Goal: Information Seeking & Learning: Learn about a topic

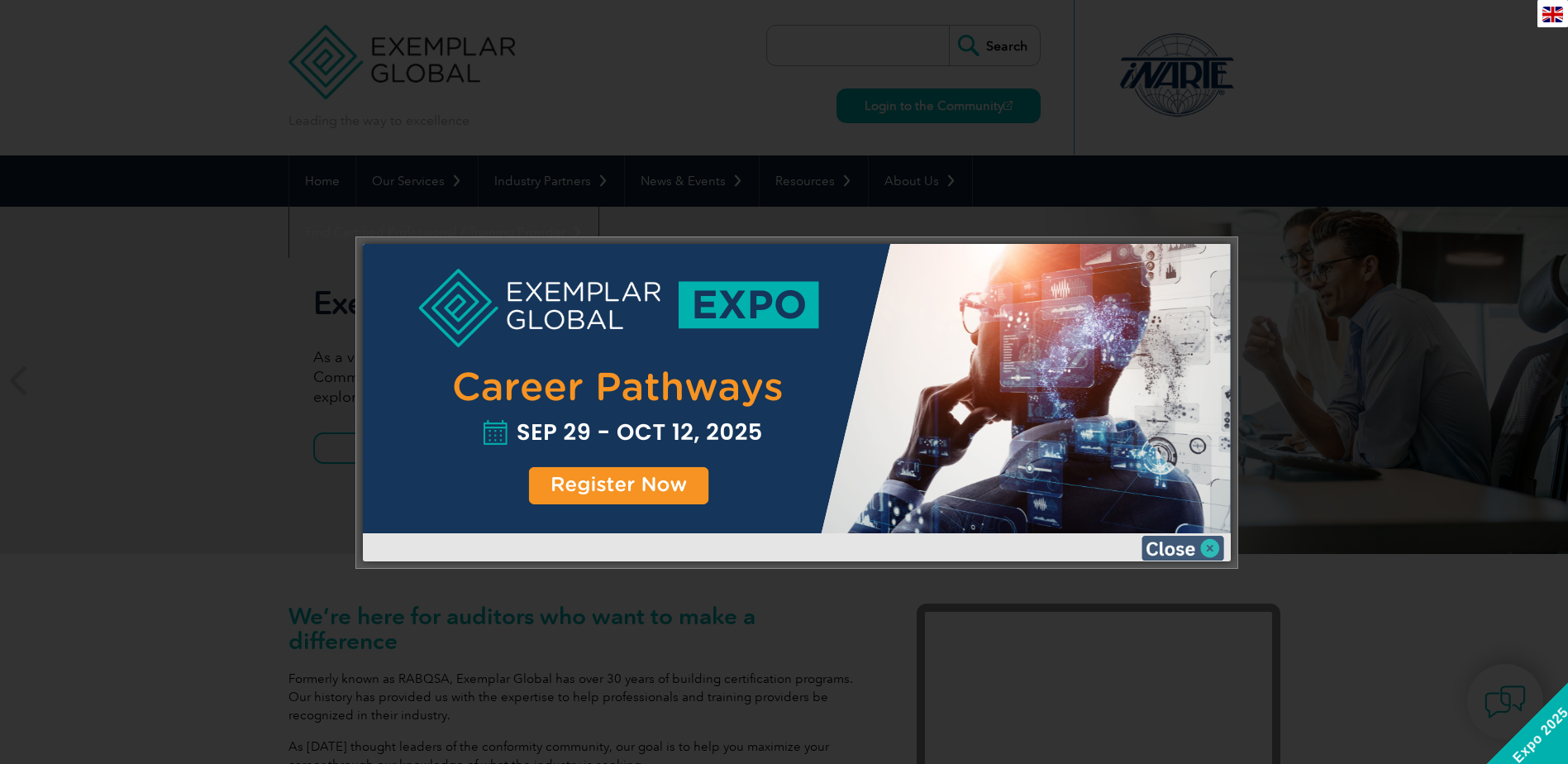
click at [1166, 549] on img at bounding box center [1182, 549] width 83 height 25
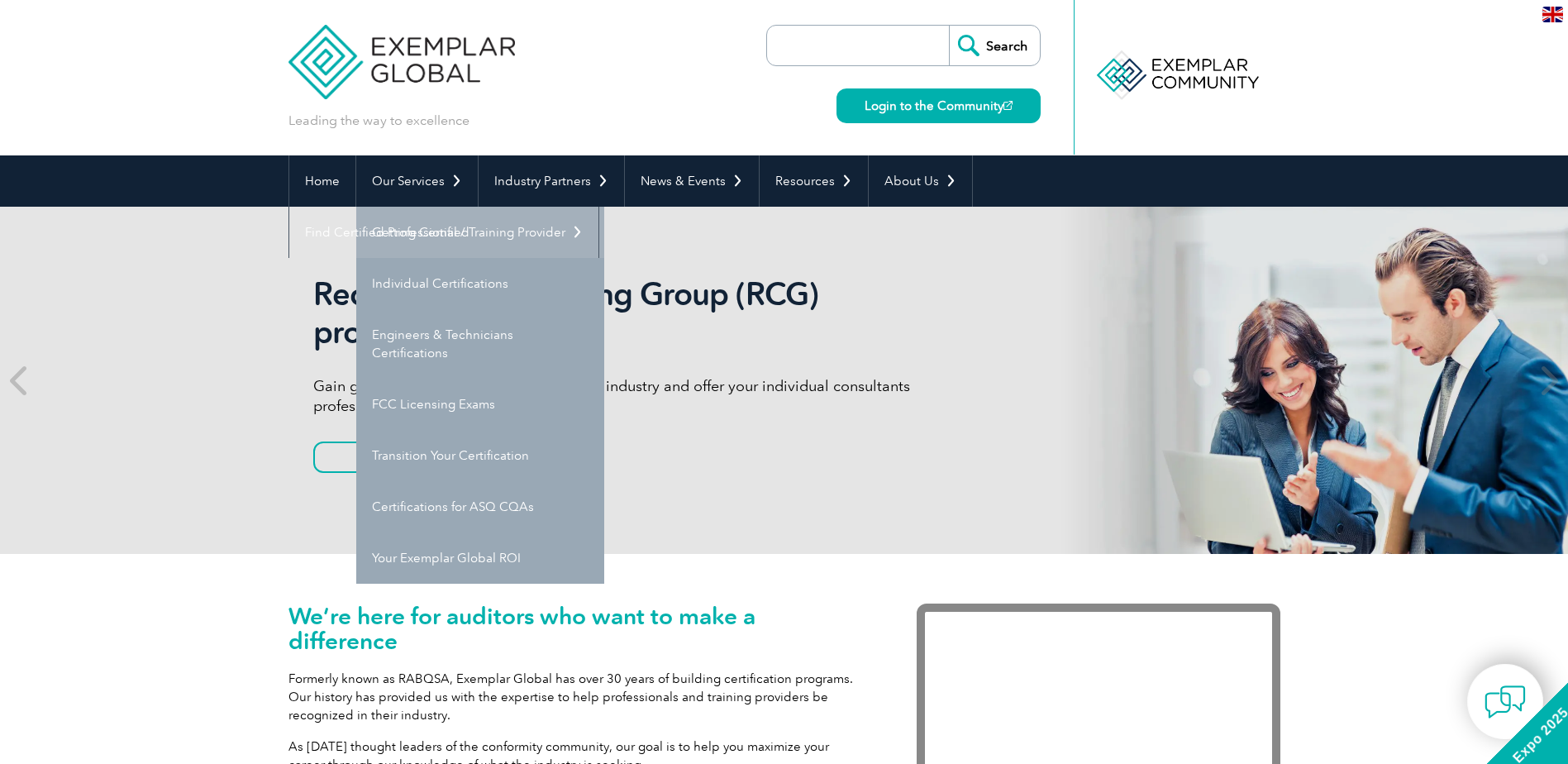
click at [445, 238] on link "Getting Certified" at bounding box center [480, 232] width 248 height 52
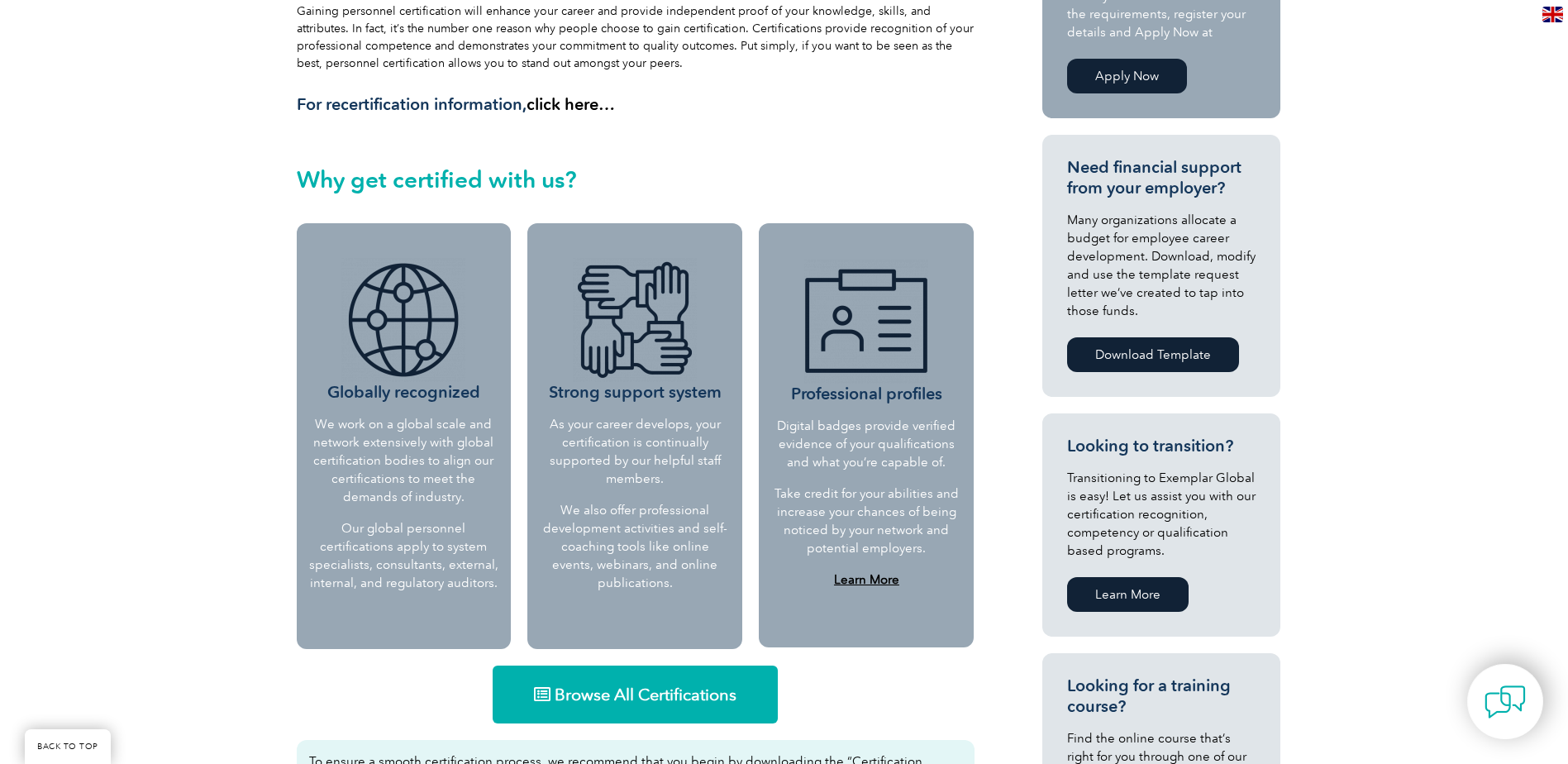
scroll to position [662, 0]
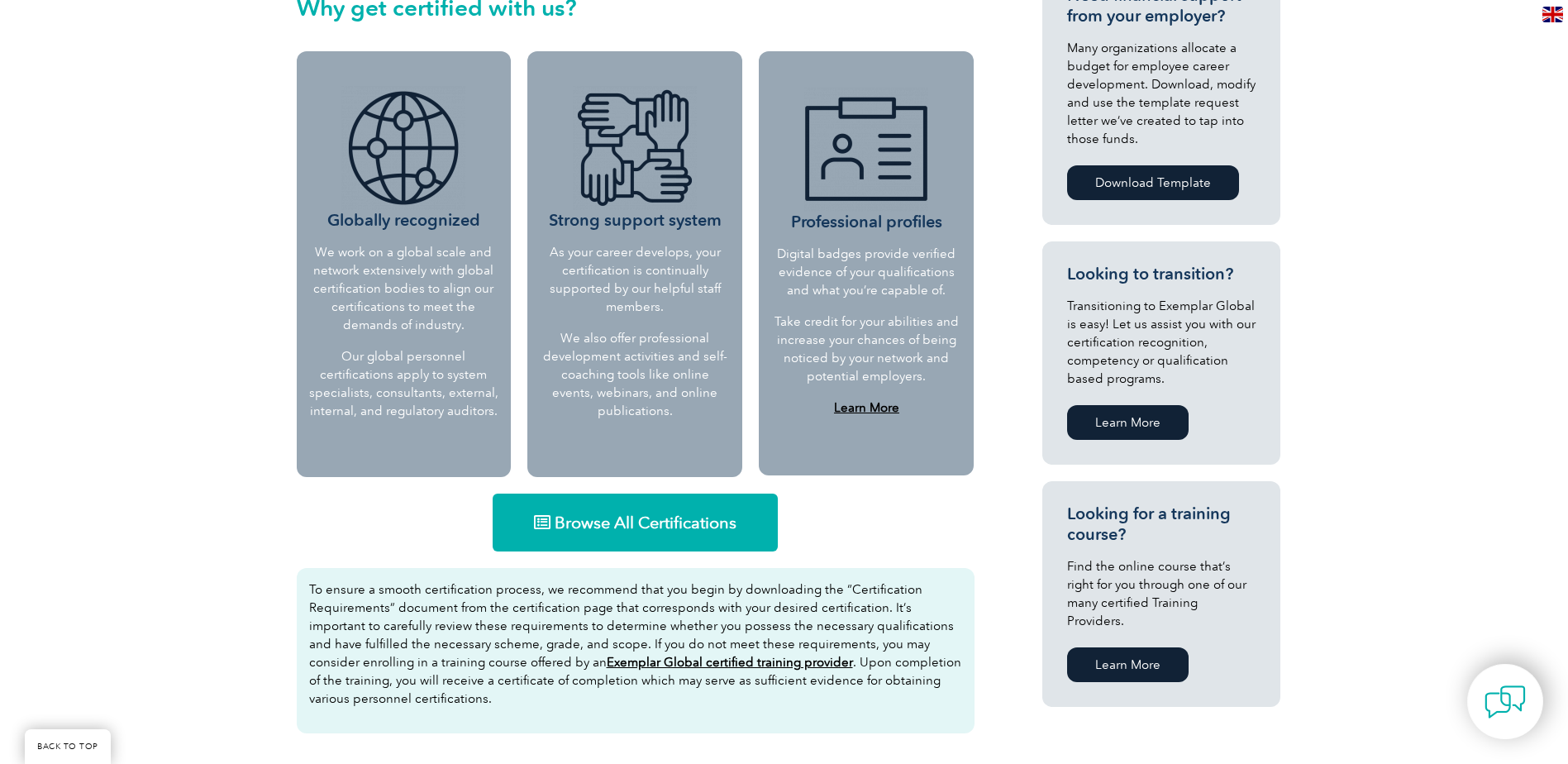
click at [685, 515] on span "Browse All Certifications" at bounding box center [646, 523] width 182 height 17
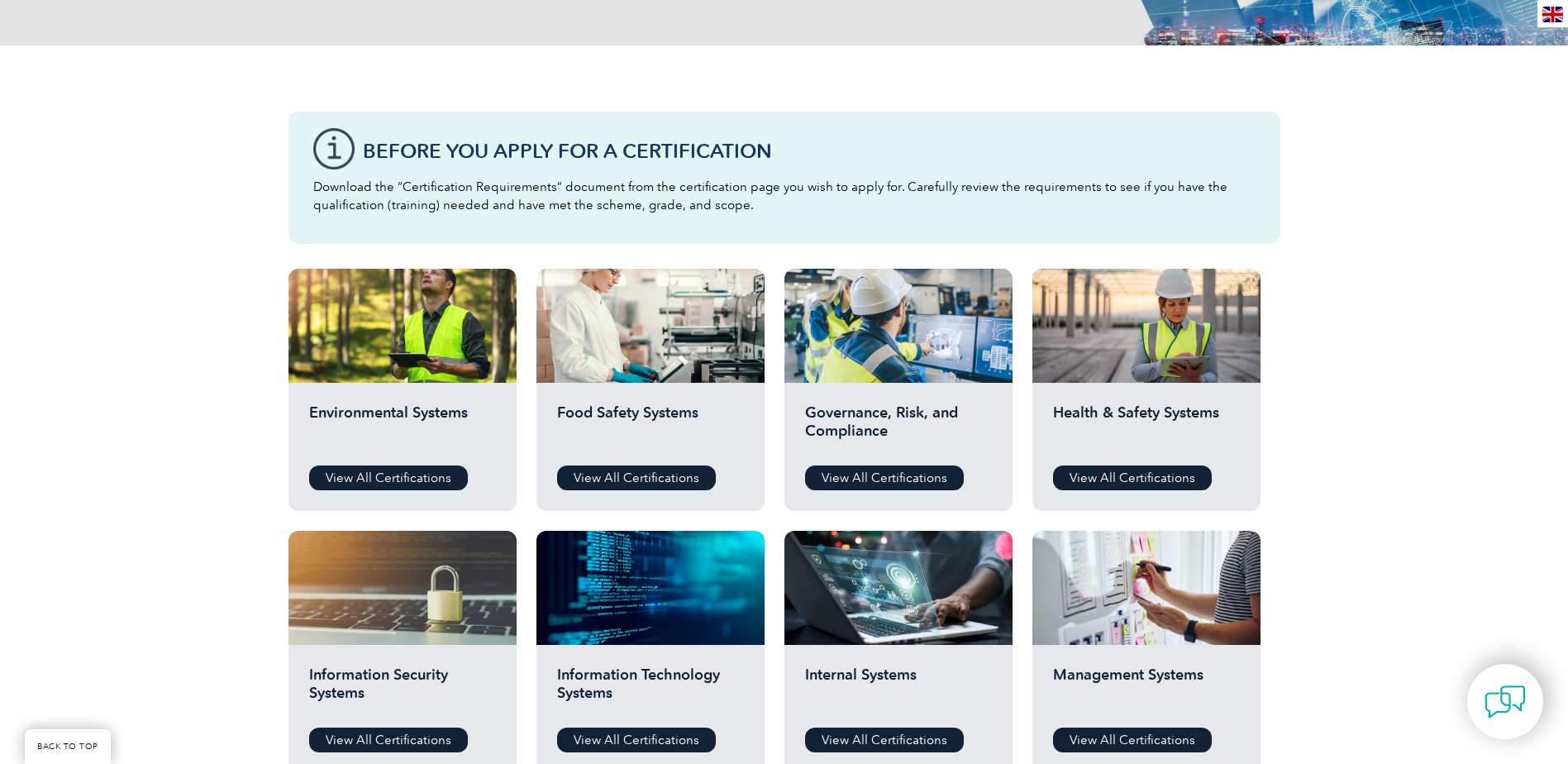
scroll to position [330, 0]
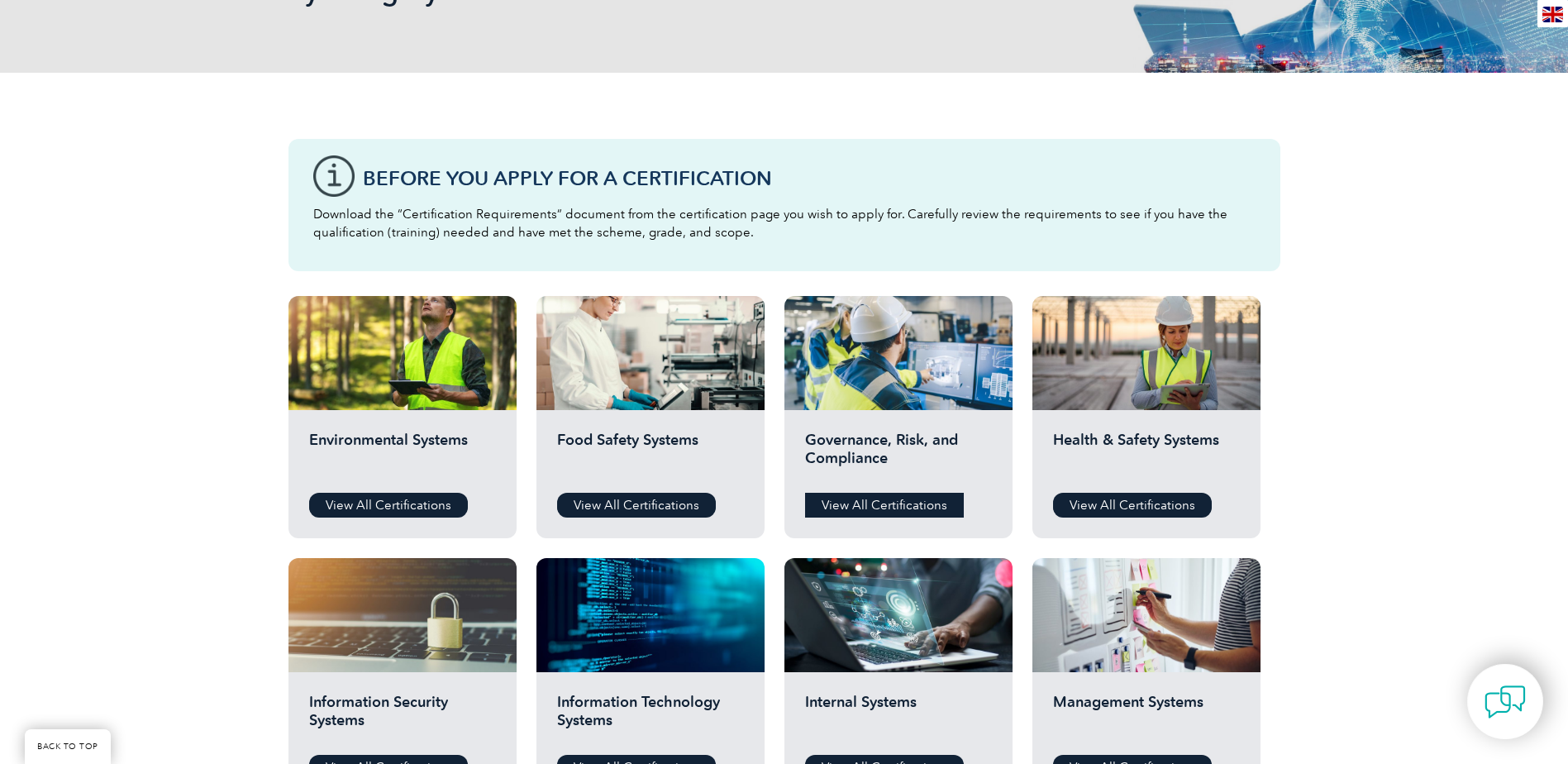
click at [863, 504] on link "View All Certifications" at bounding box center [884, 505] width 158 height 25
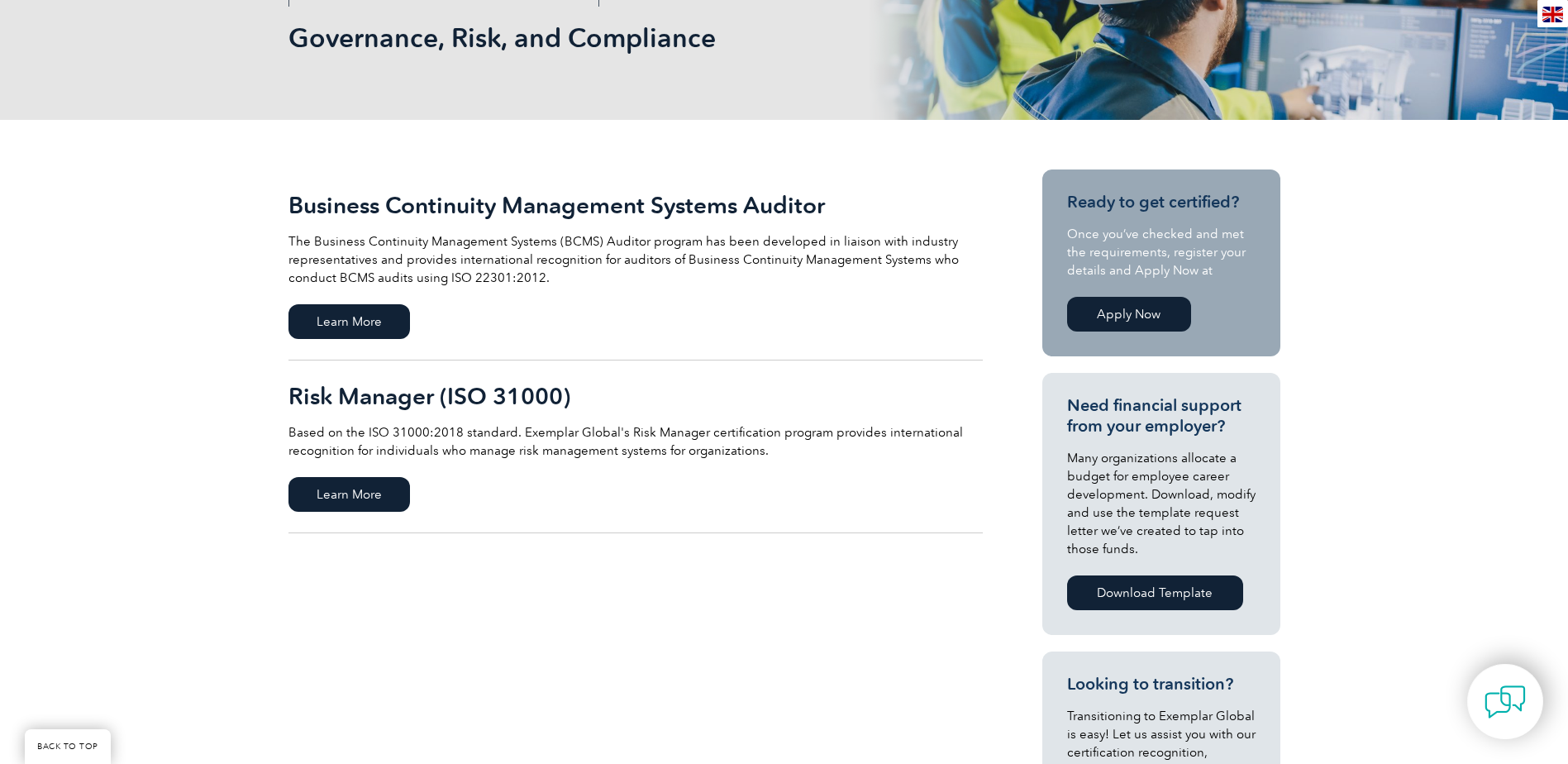
scroll to position [330, 0]
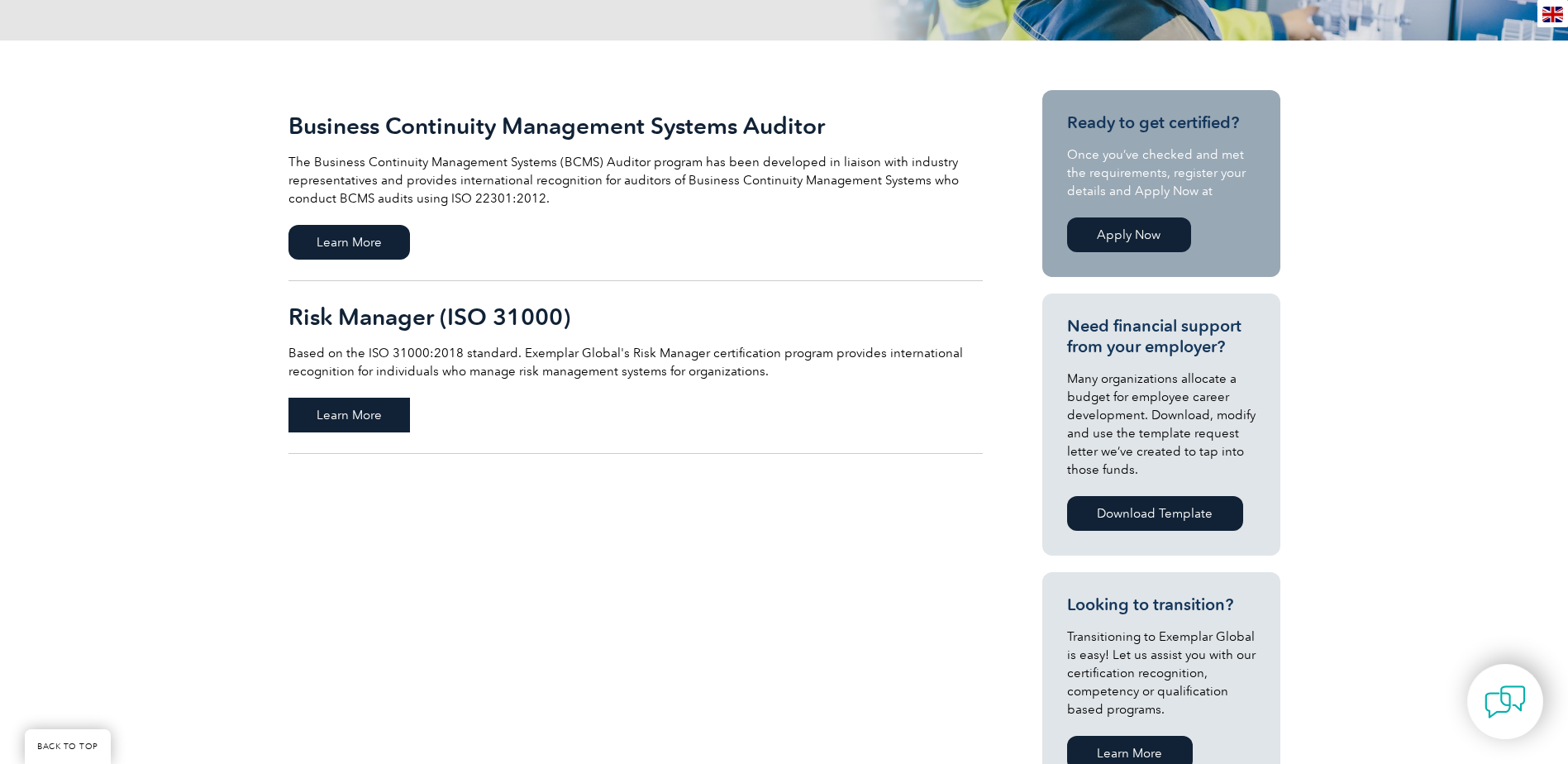
click at [334, 405] on span "Learn More" at bounding box center [349, 415] width 121 height 35
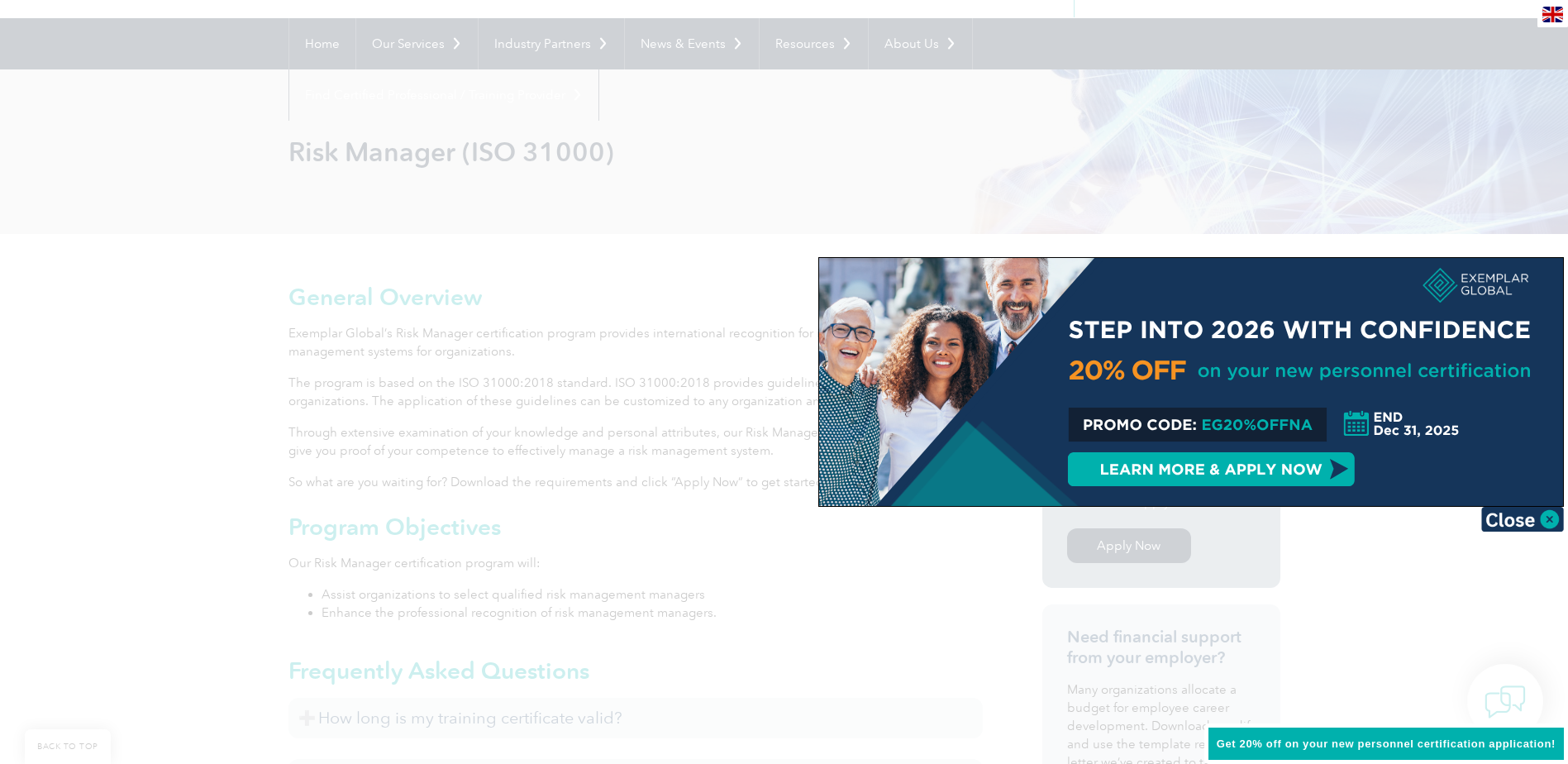
scroll to position [166, 0]
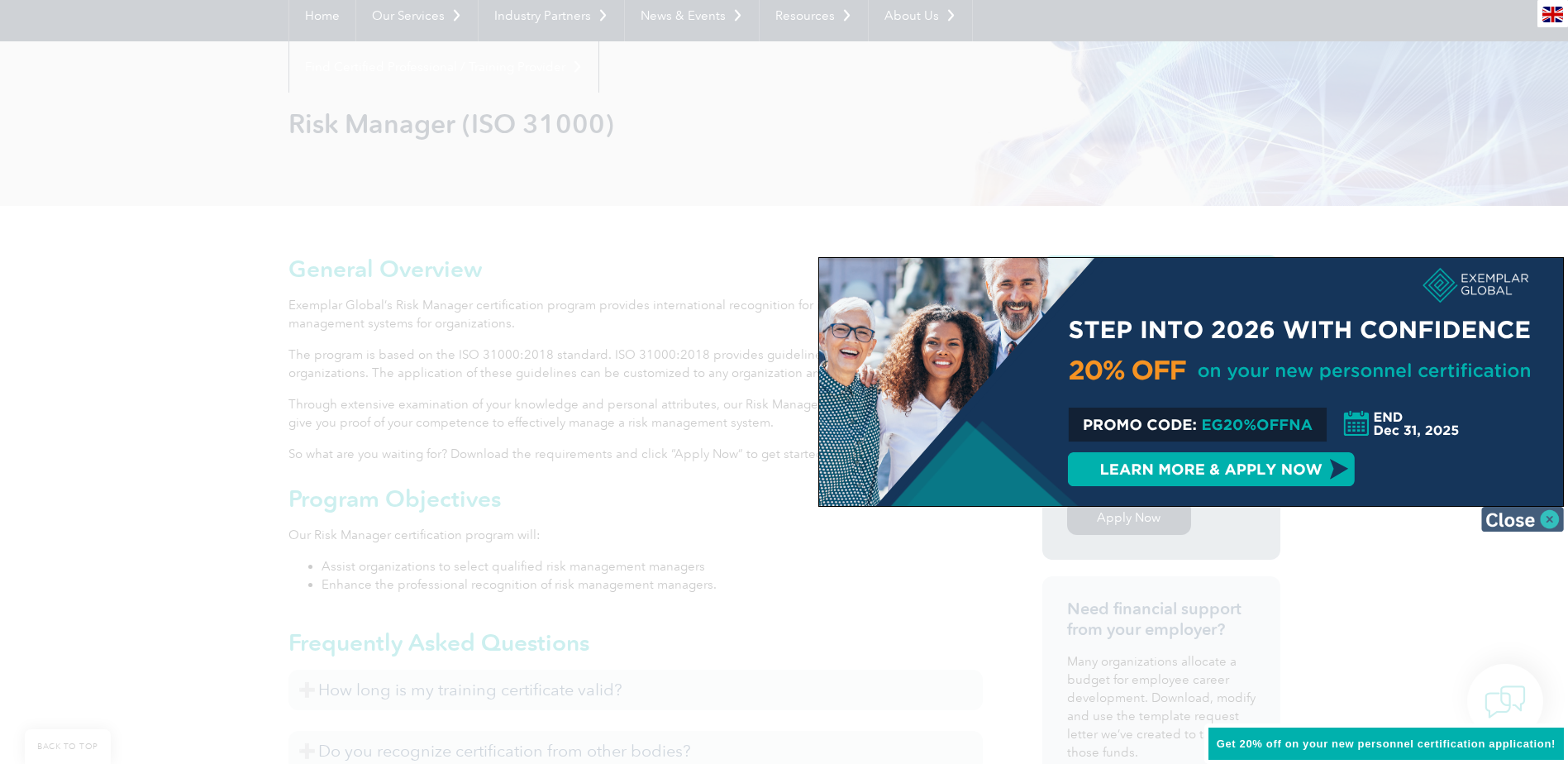
click at [1513, 514] on img at bounding box center [1523, 519] width 83 height 25
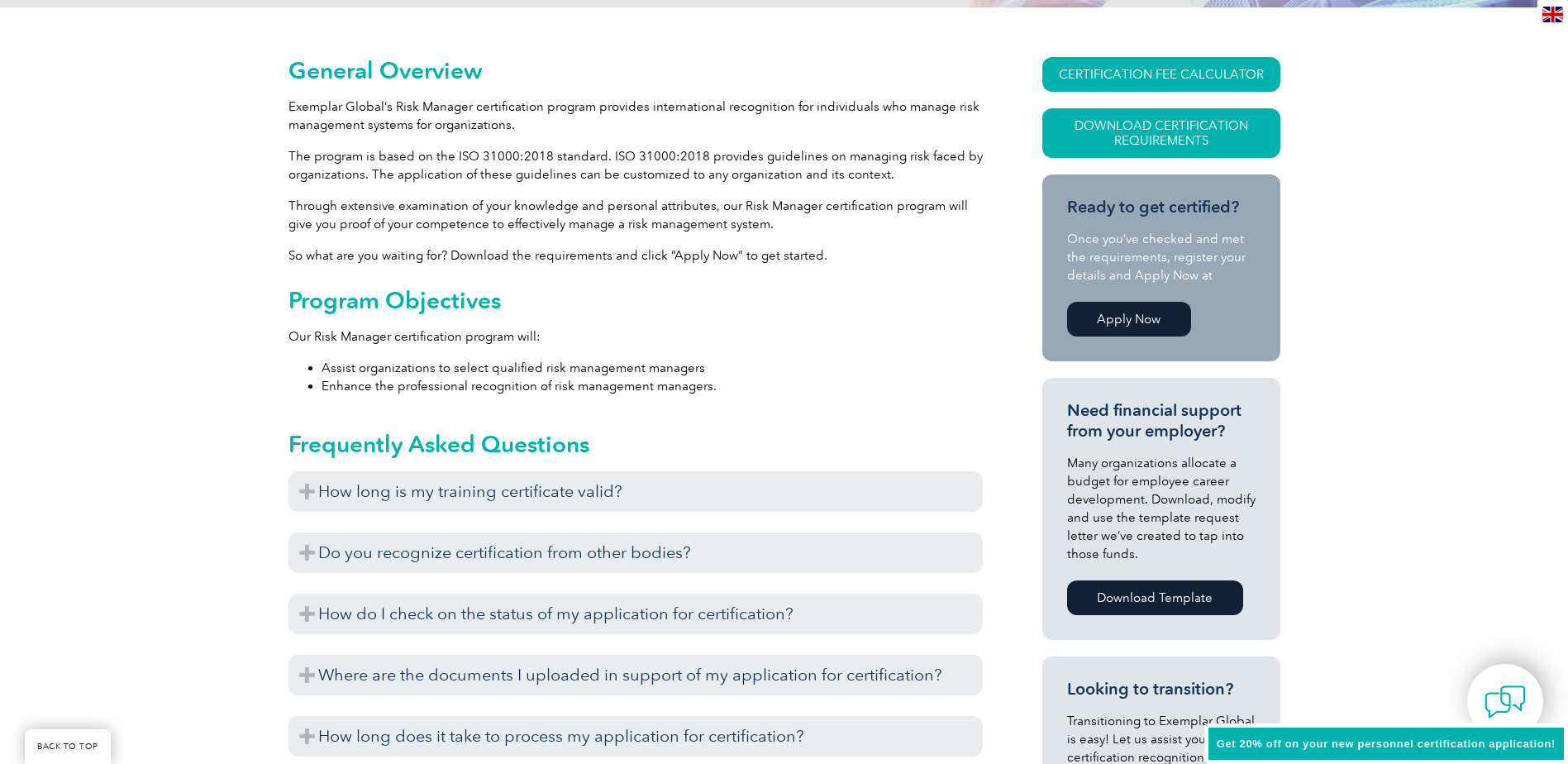
scroll to position [413, 0]
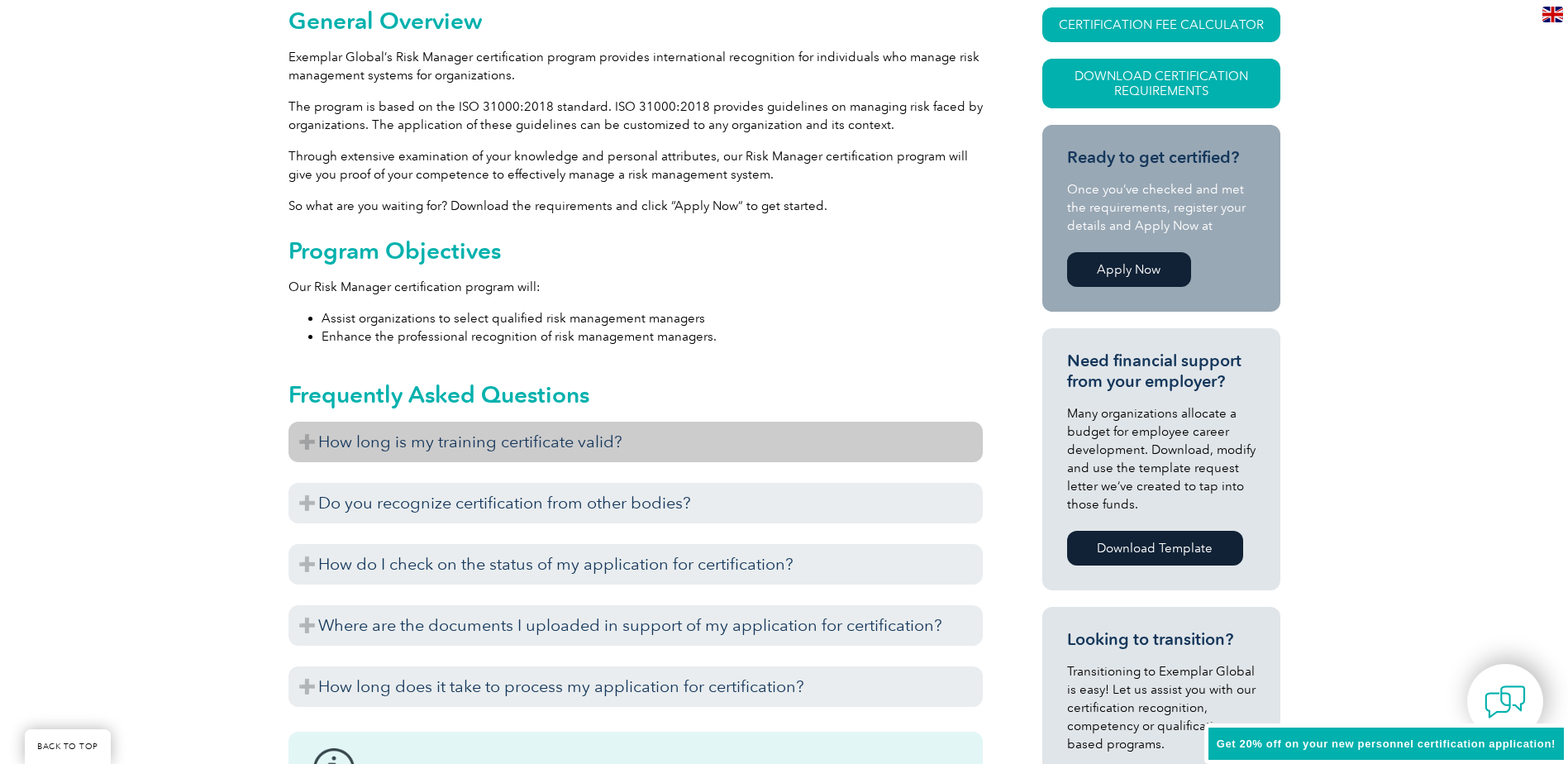
click at [450, 452] on h3 "How long is my training certificate valid?" at bounding box center [636, 442] width 695 height 40
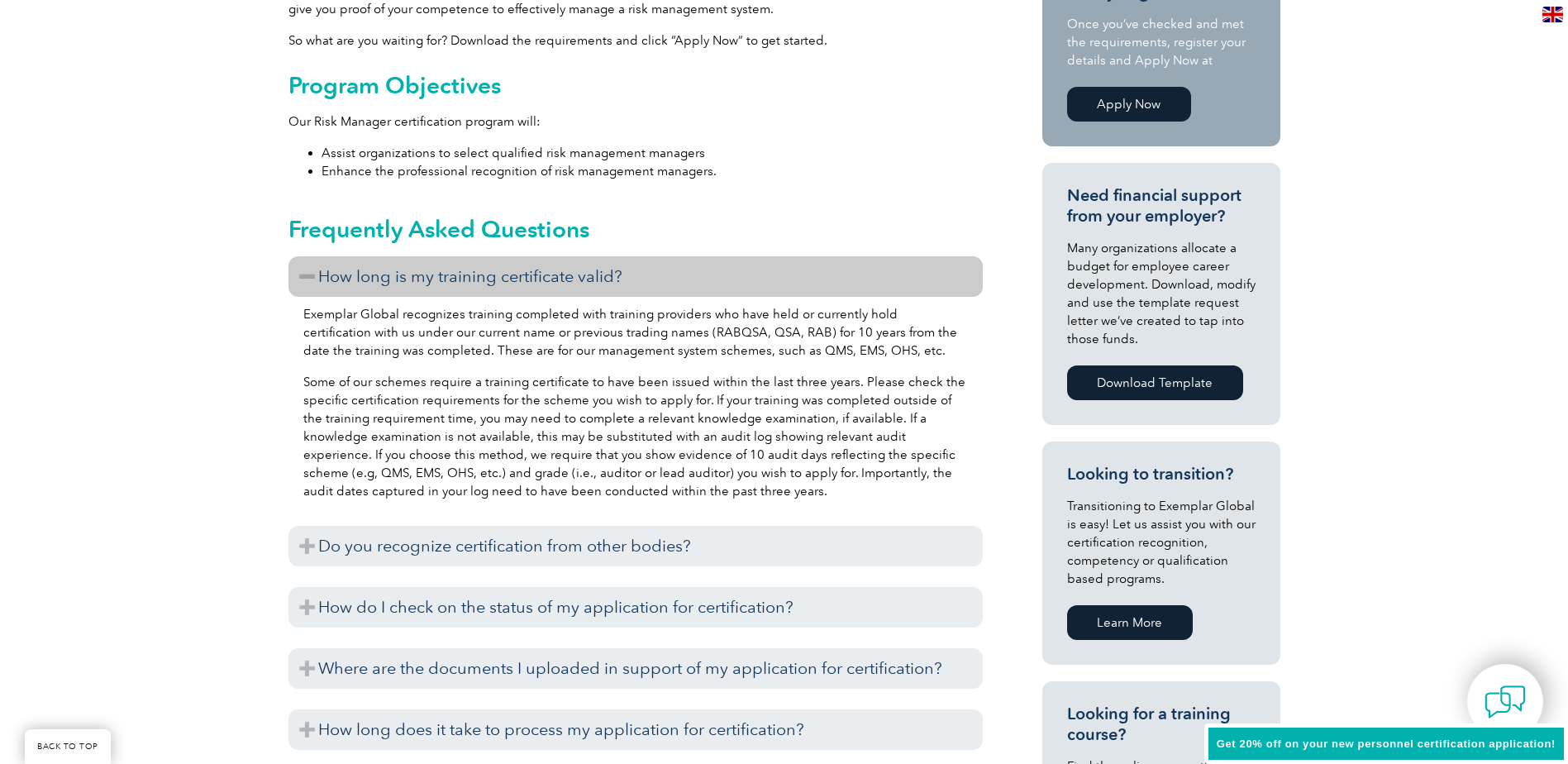
scroll to position [662, 0]
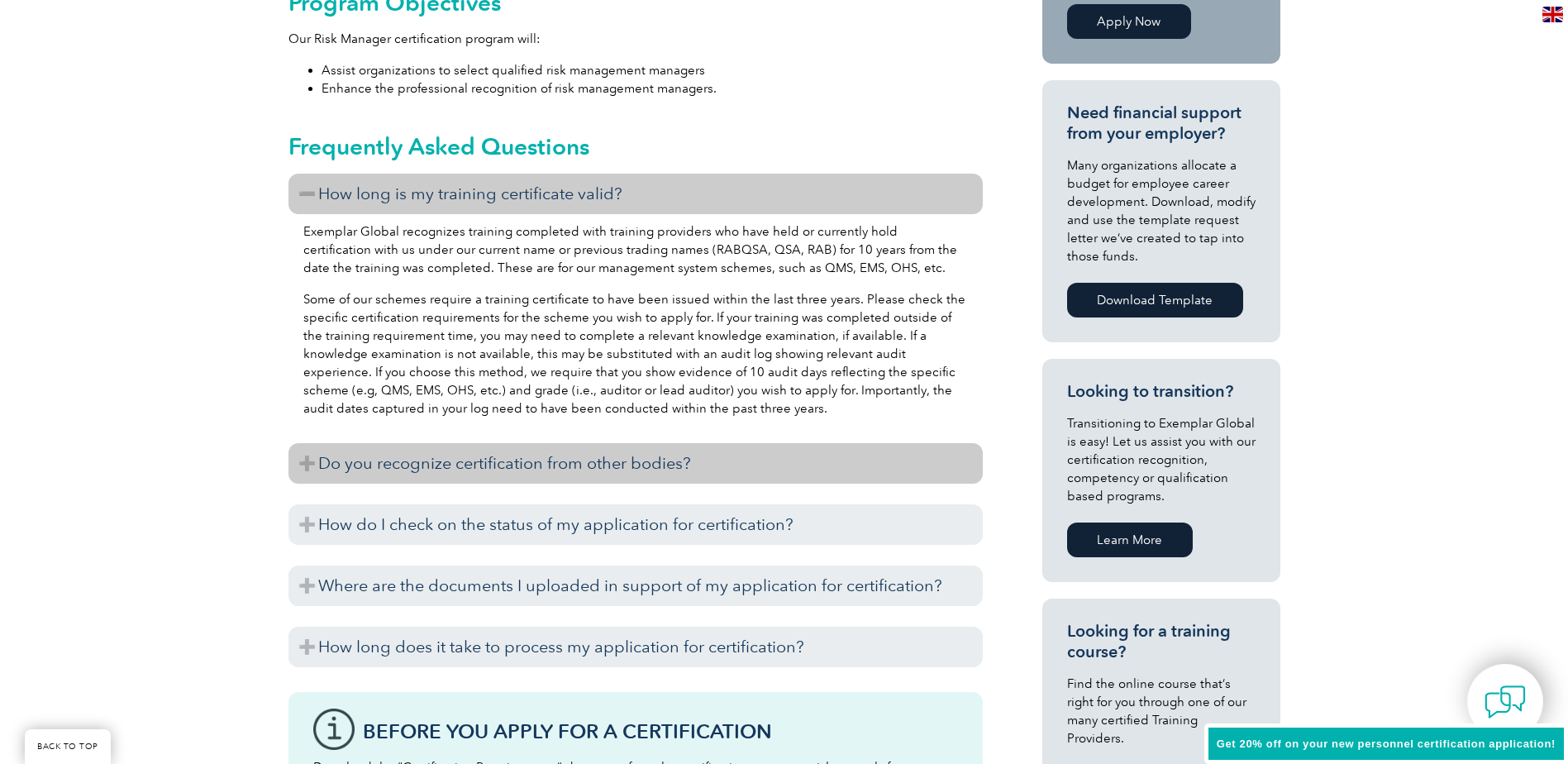
click at [478, 457] on h3 "Do you recognize certification from other bodies?" at bounding box center [636, 463] width 695 height 40
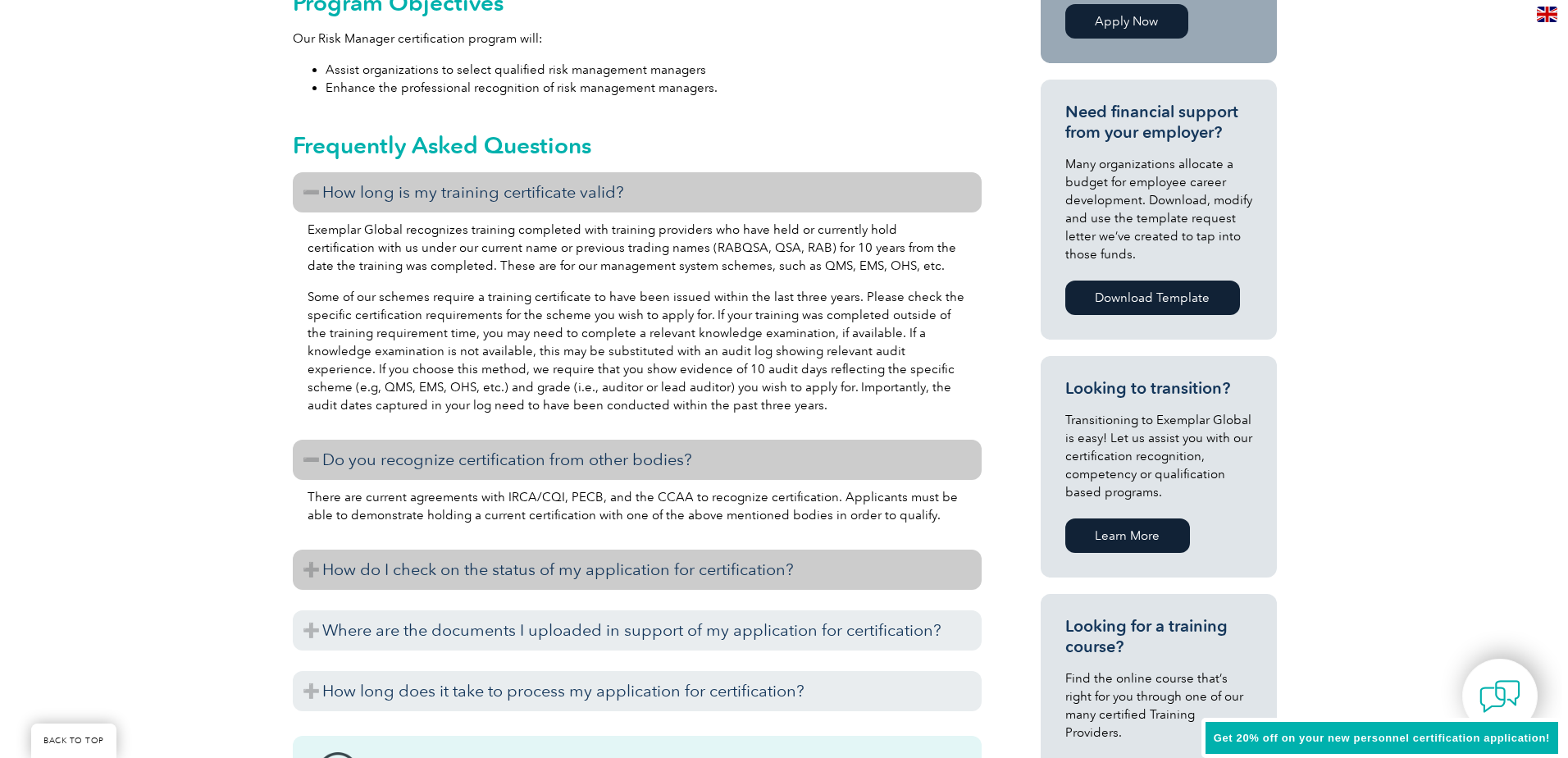
scroll to position [164, 0]
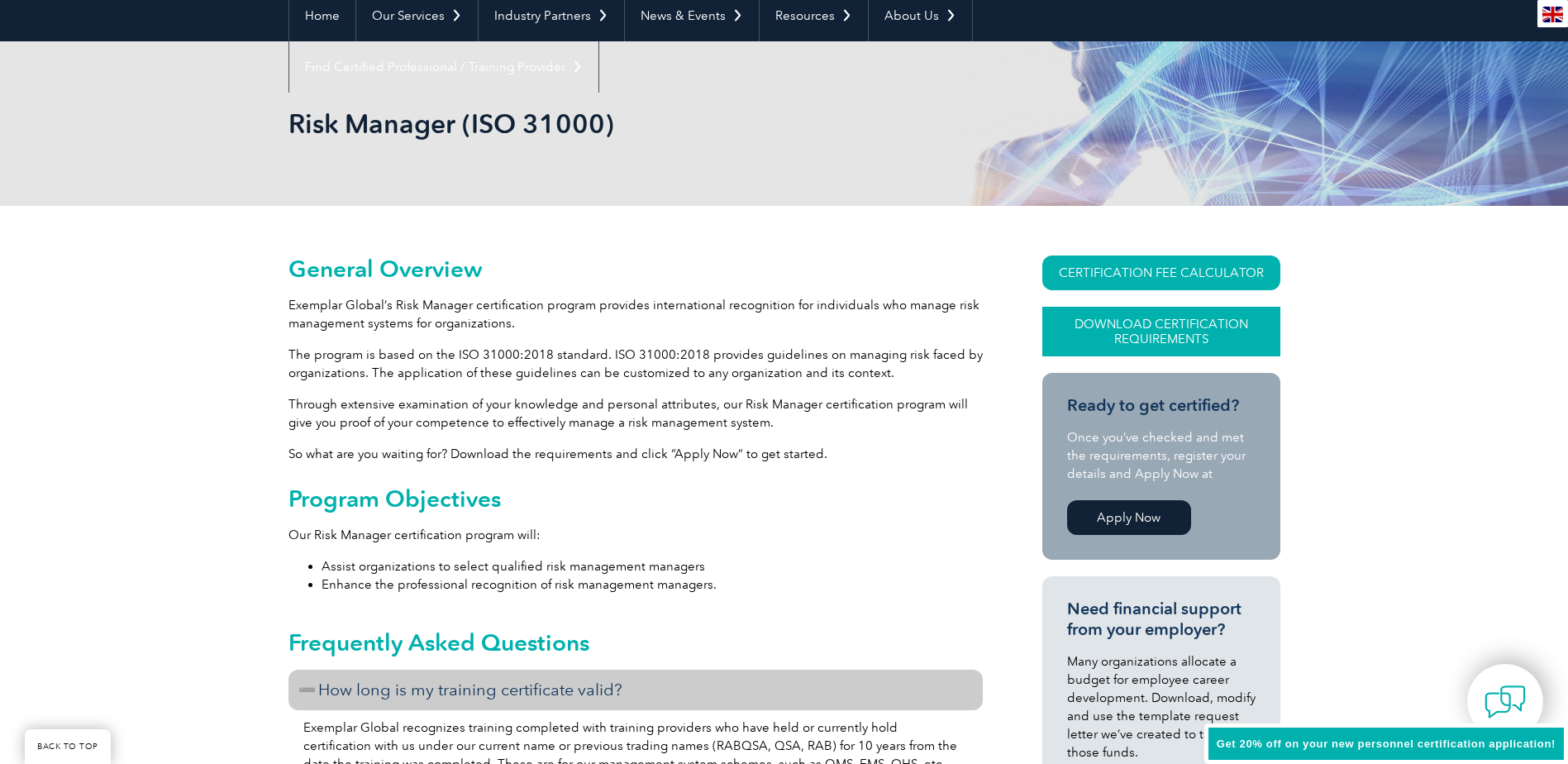
click at [1162, 329] on link "Download Certification Requirements" at bounding box center [1161, 331] width 238 height 50
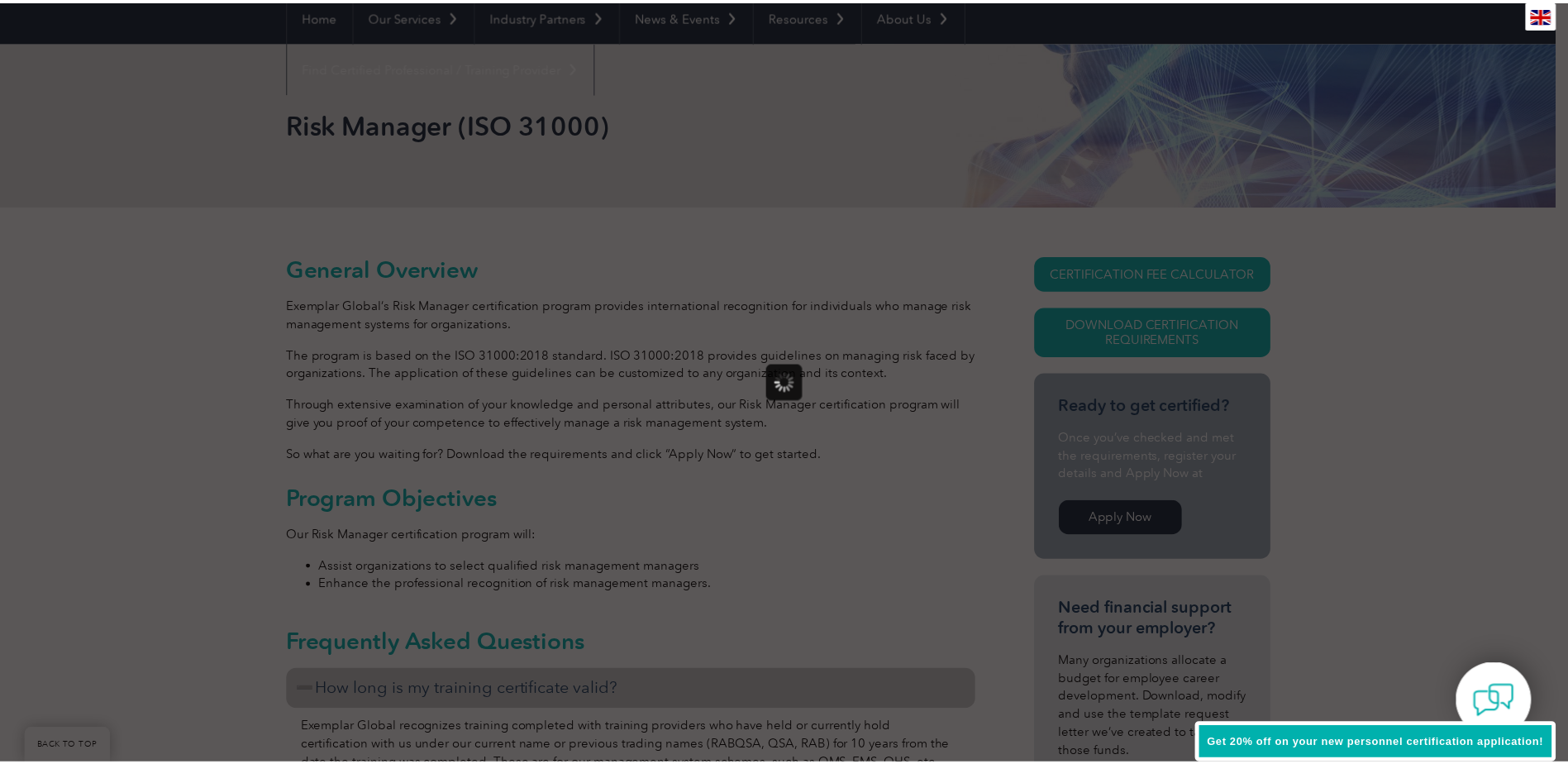
scroll to position [0, 0]
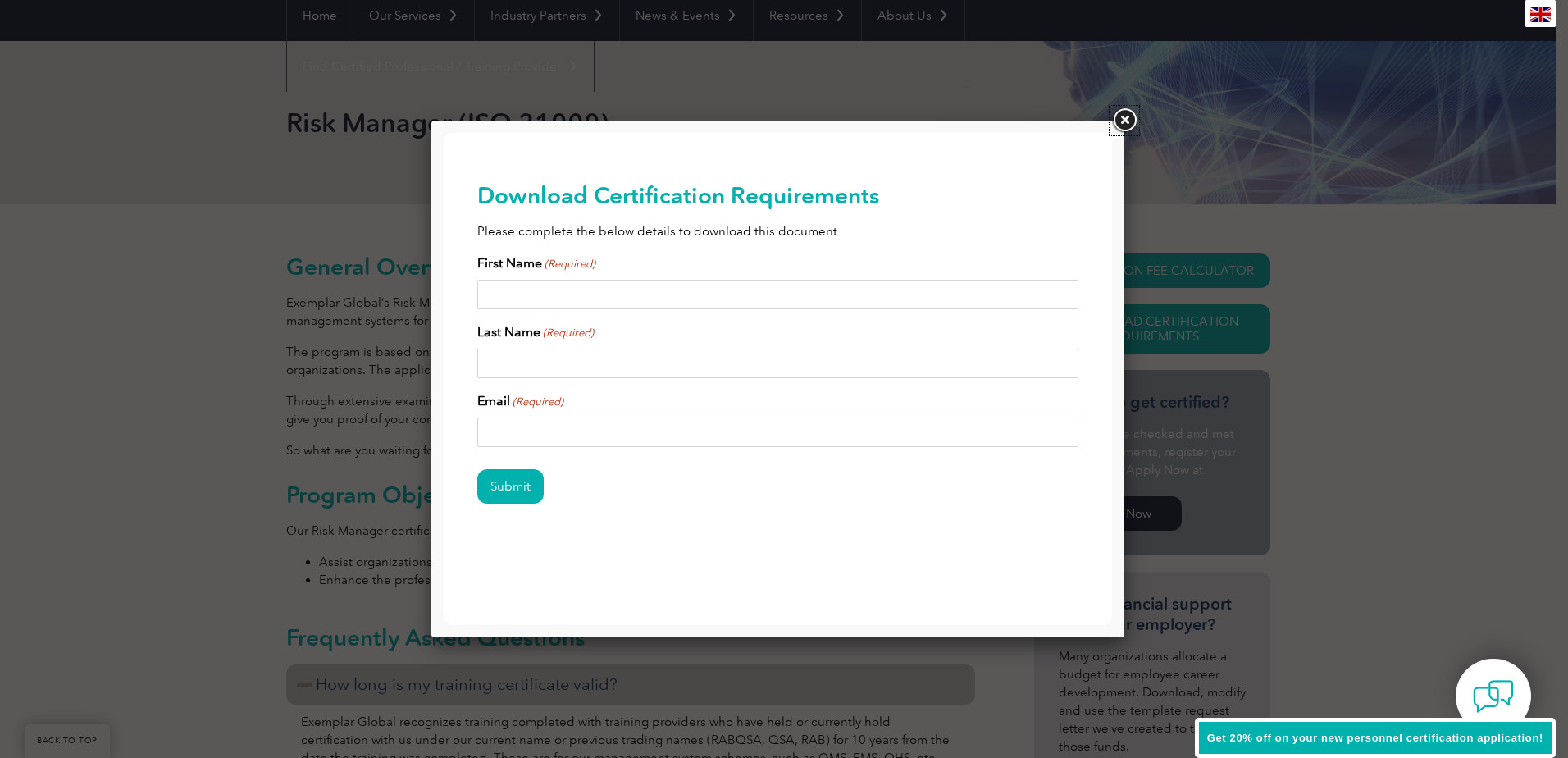
click at [1118, 124] on link at bounding box center [1124, 120] width 29 height 29
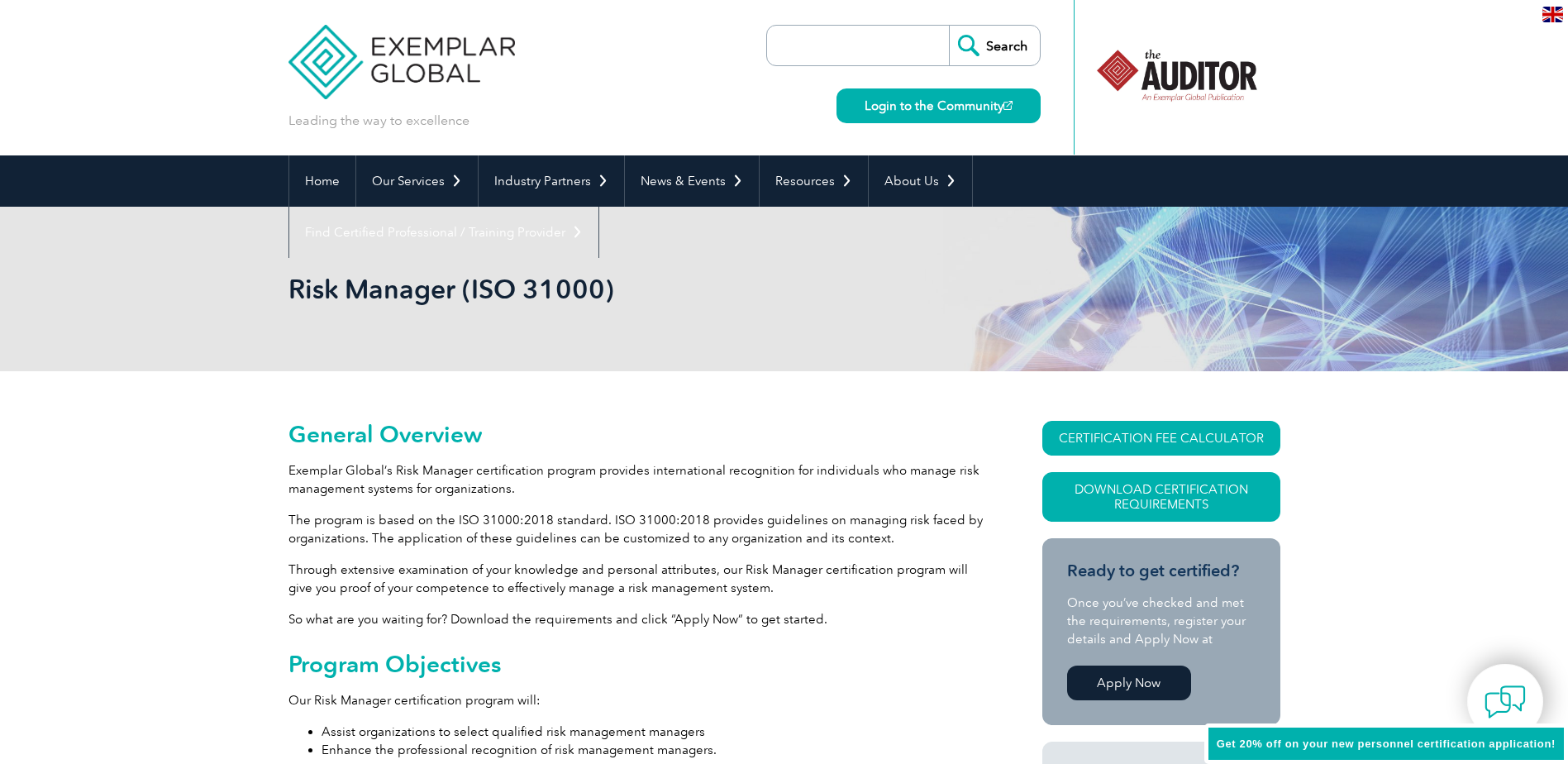
drag, startPoint x: 637, startPoint y: 297, endPoint x: 283, endPoint y: 301, distance: 354.0
click at [283, 301] on div "Risk Manager (ISO 31000)" at bounding box center [784, 289] width 1568 height 165
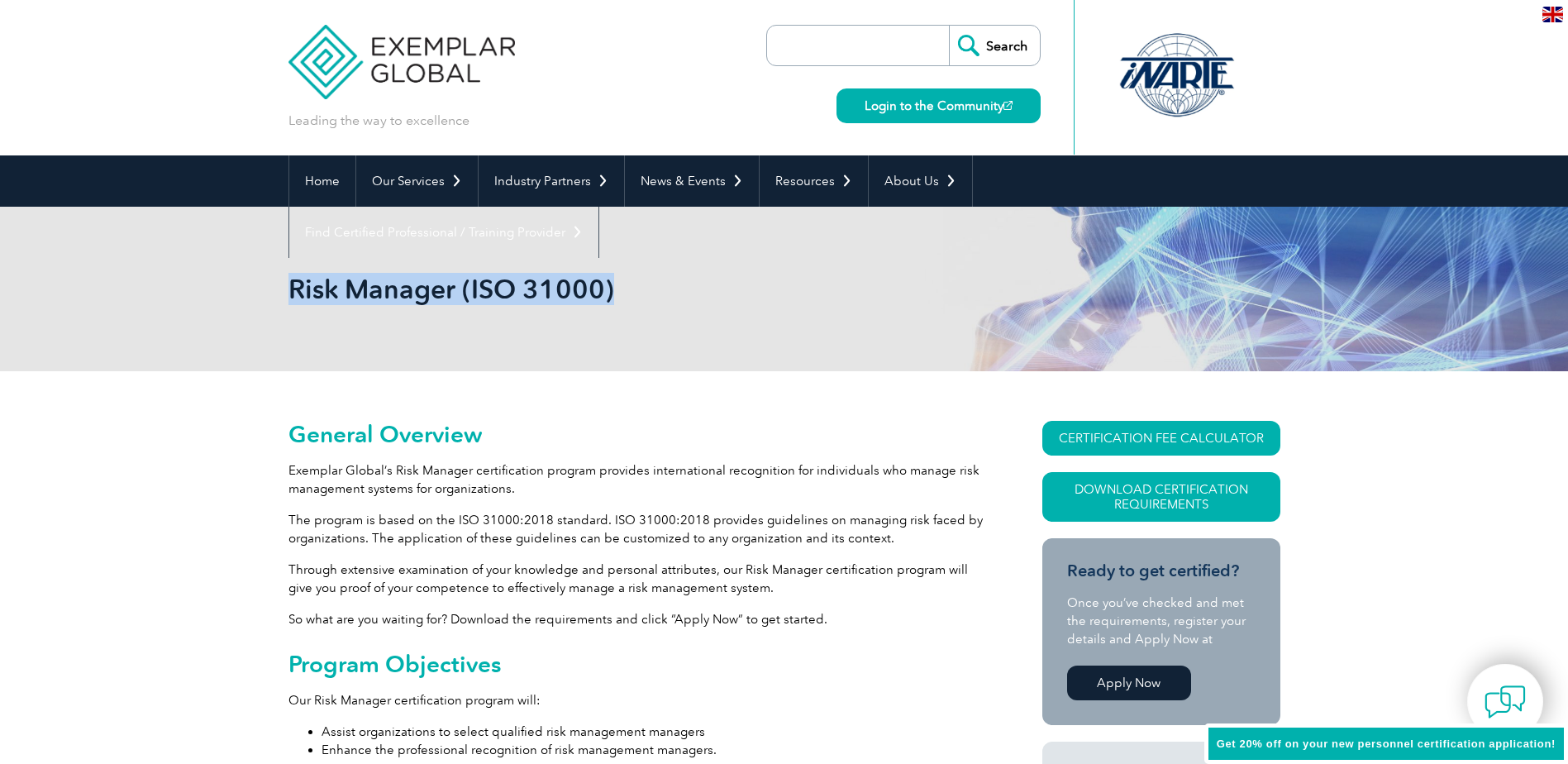
drag, startPoint x: 624, startPoint y: 294, endPoint x: 291, endPoint y: 295, distance: 333.0
click at [291, 295] on h1 "Risk Manager (ISO 31000)" at bounding box center [605, 289] width 635 height 32
drag, startPoint x: 291, startPoint y: 295, endPoint x: 309, endPoint y: 289, distance: 19.0
copy h1 "Risk Manager (ISO 31000)"
